Goal: Information Seeking & Learning: Learn about a topic

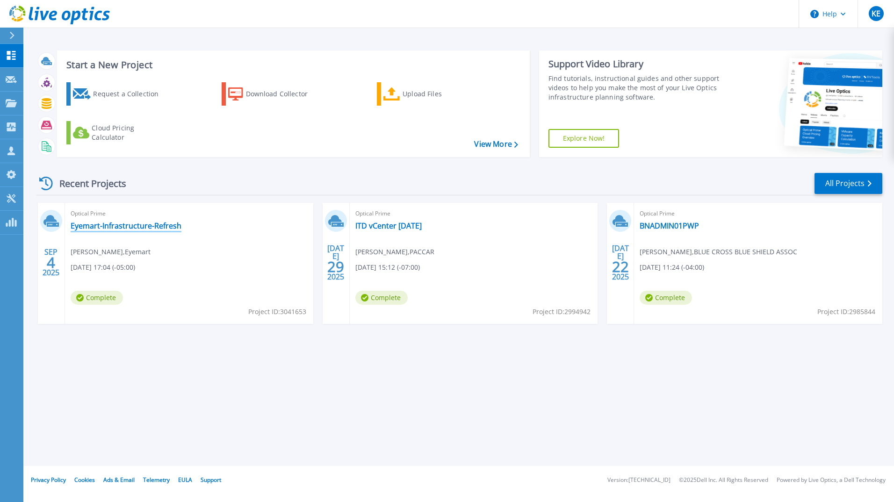
click at [150, 228] on link "Eyemart-Infrastructure-Refresh" at bounding box center [126, 225] width 111 height 9
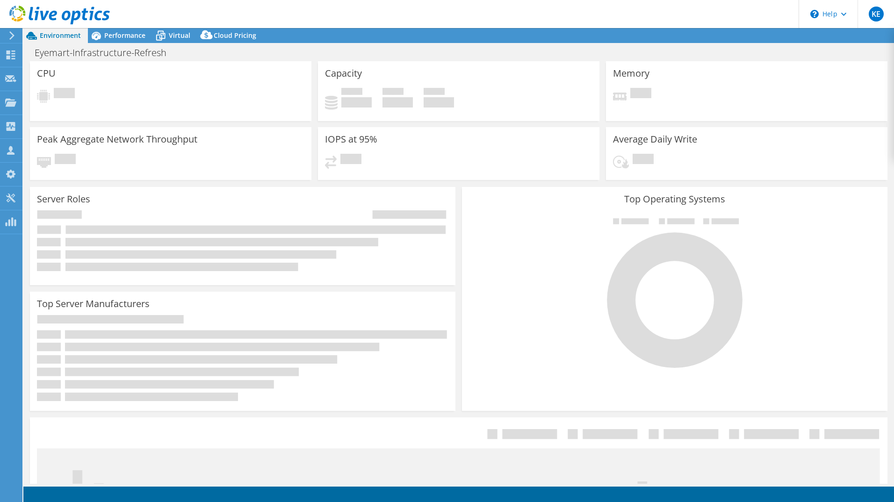
select select "USD"
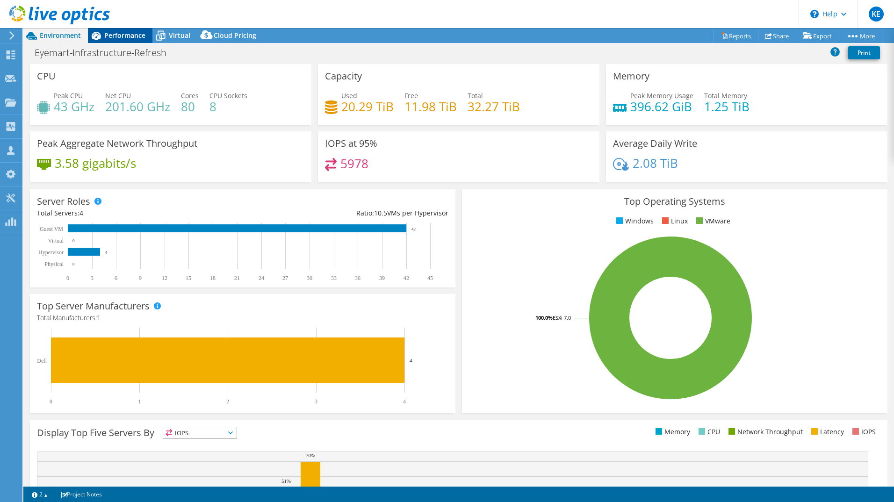
click at [127, 38] on span "Performance" at bounding box center [124, 35] width 41 height 9
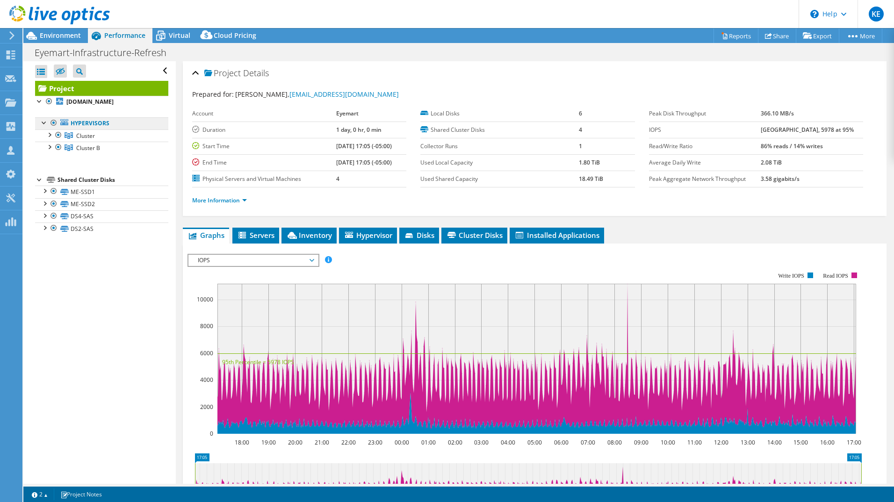
click at [86, 129] on link "Hypervisors" at bounding box center [101, 123] width 133 height 12
click at [83, 140] on span "Cluster" at bounding box center [85, 136] width 19 height 8
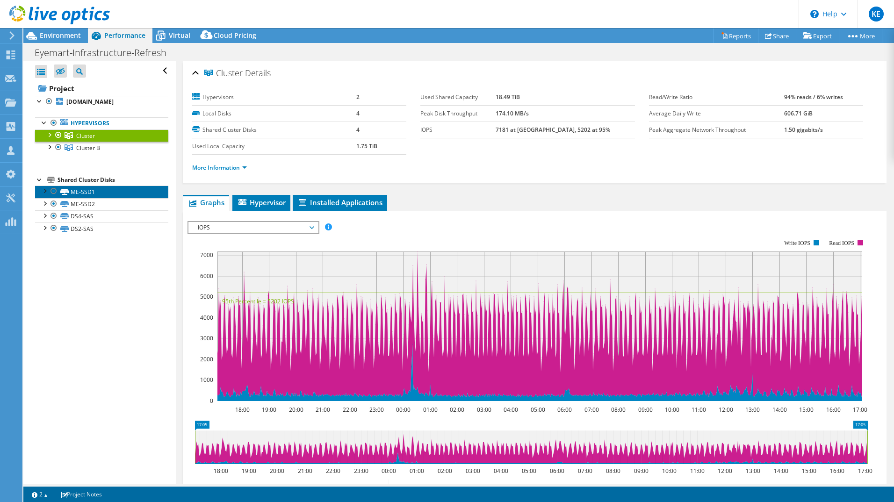
click at [82, 198] on link "ME-SSD1" at bounding box center [101, 192] width 133 height 12
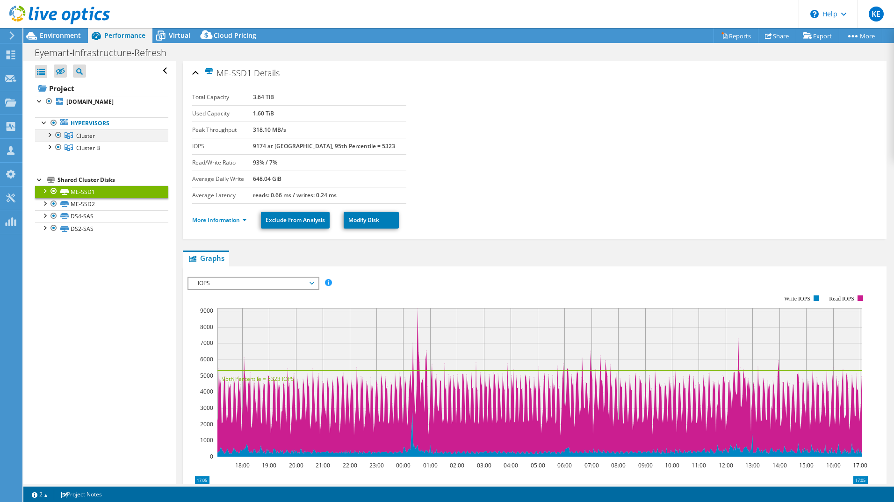
click at [50, 139] on div at bounding box center [48, 133] width 9 height 9
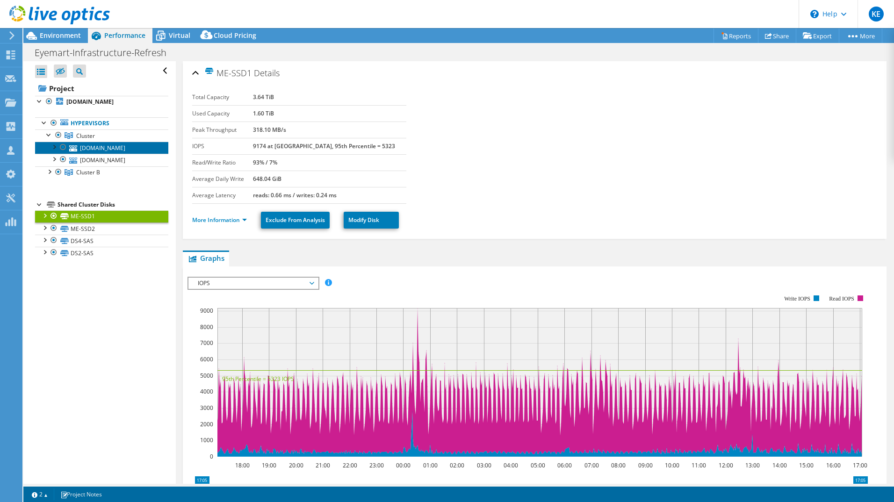
click at [91, 154] on link "[DOMAIN_NAME]" at bounding box center [101, 148] width 133 height 12
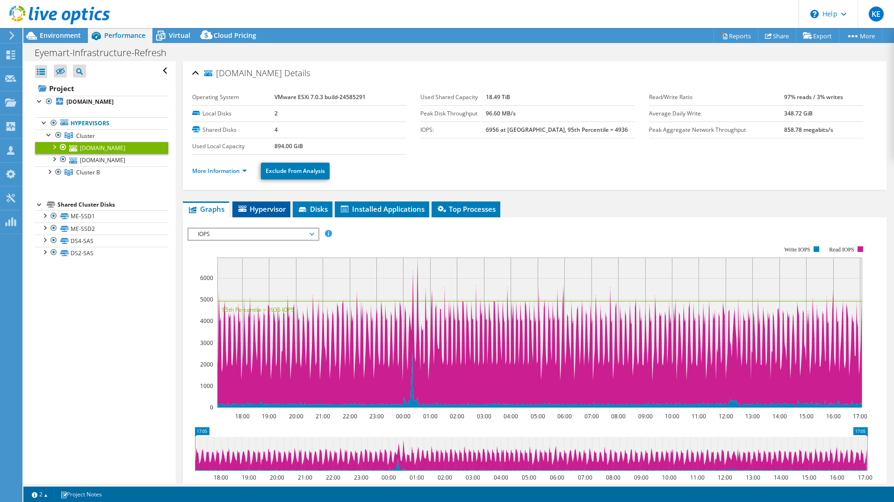
click at [248, 210] on span "Hypervisor" at bounding box center [261, 208] width 49 height 9
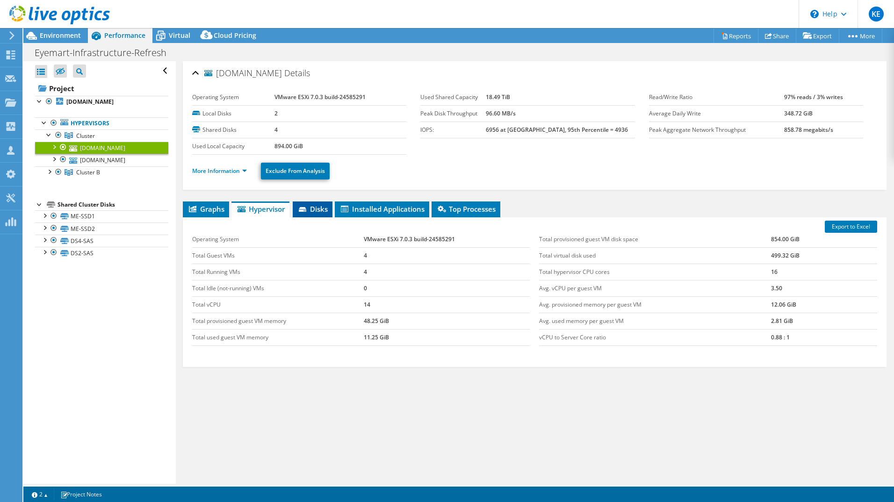
click at [323, 209] on span "Disks" at bounding box center [312, 208] width 30 height 9
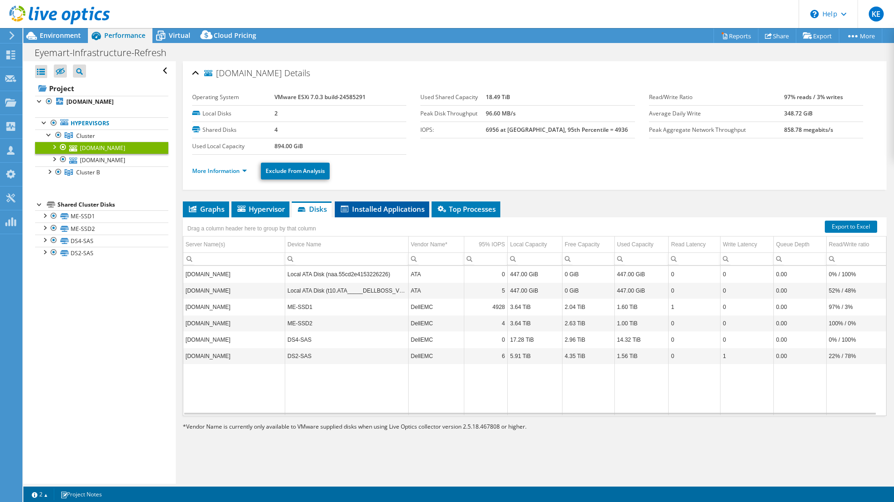
click at [407, 209] on span "Installed Applications" at bounding box center [381, 208] width 85 height 9
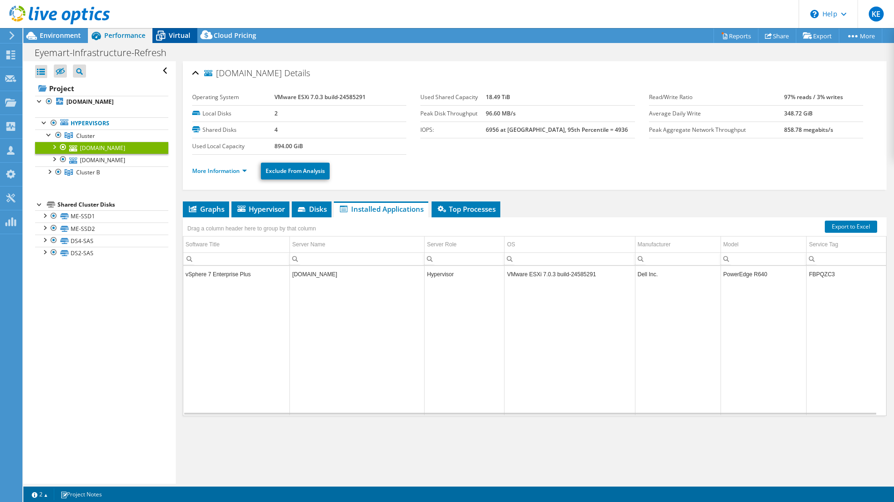
click at [180, 36] on span "Virtual" at bounding box center [180, 35] width 22 height 9
